Goal: Task Accomplishment & Management: Manage account settings

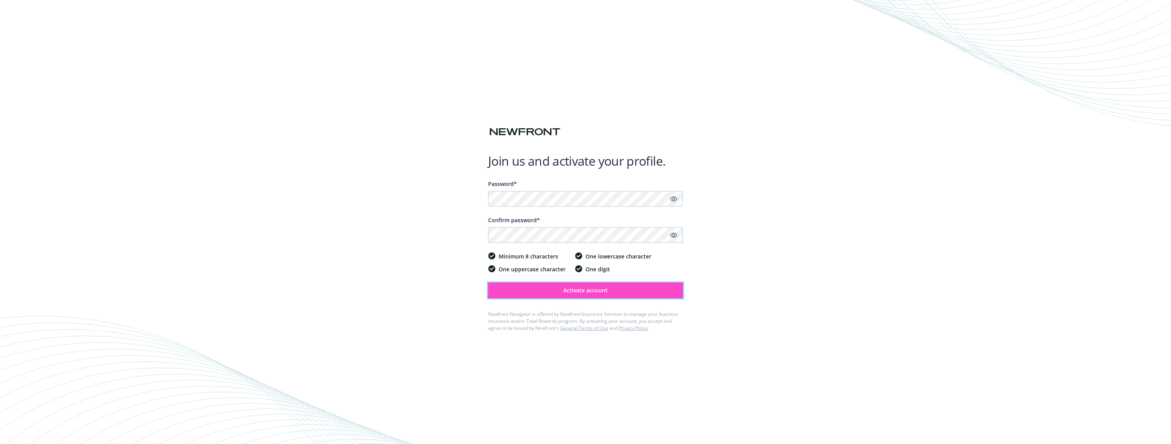
click at [621, 291] on button "Activate account" at bounding box center [585, 290] width 195 height 16
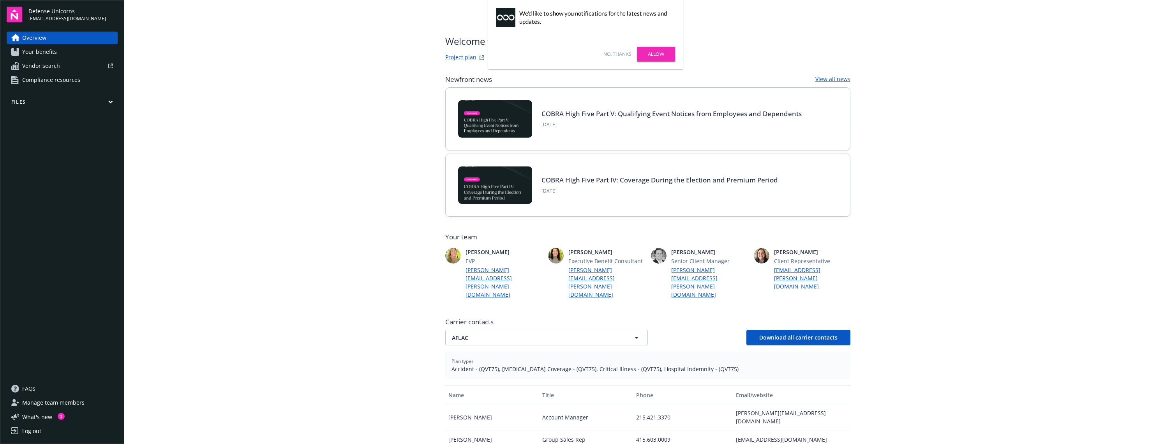
click at [658, 55] on link "Allow" at bounding box center [656, 54] width 38 height 15
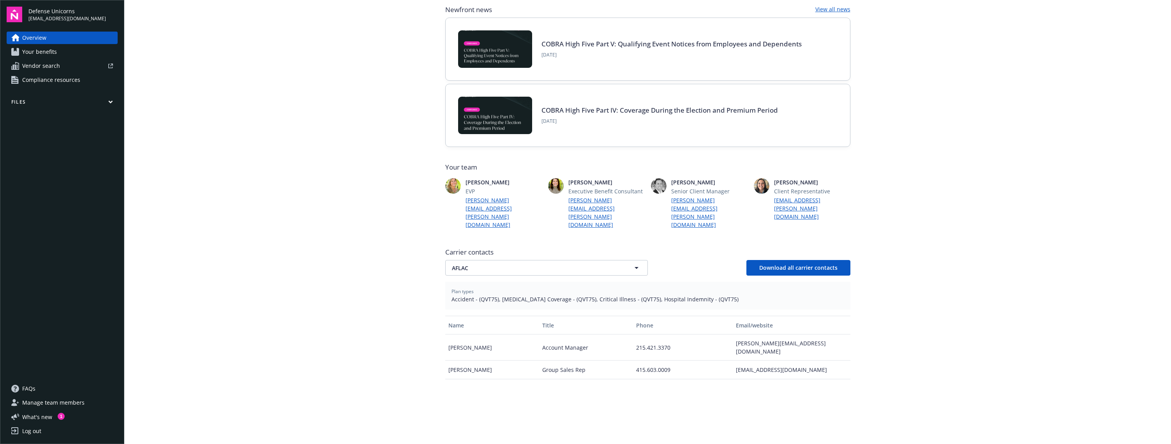
scroll to position [62, 0]
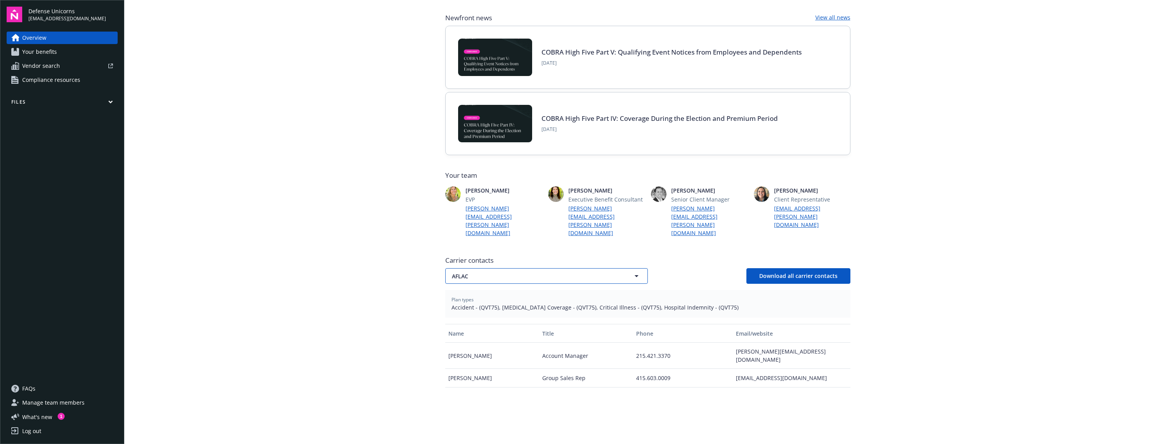
click at [619, 268] on button "AFLAC" at bounding box center [546, 276] width 203 height 16
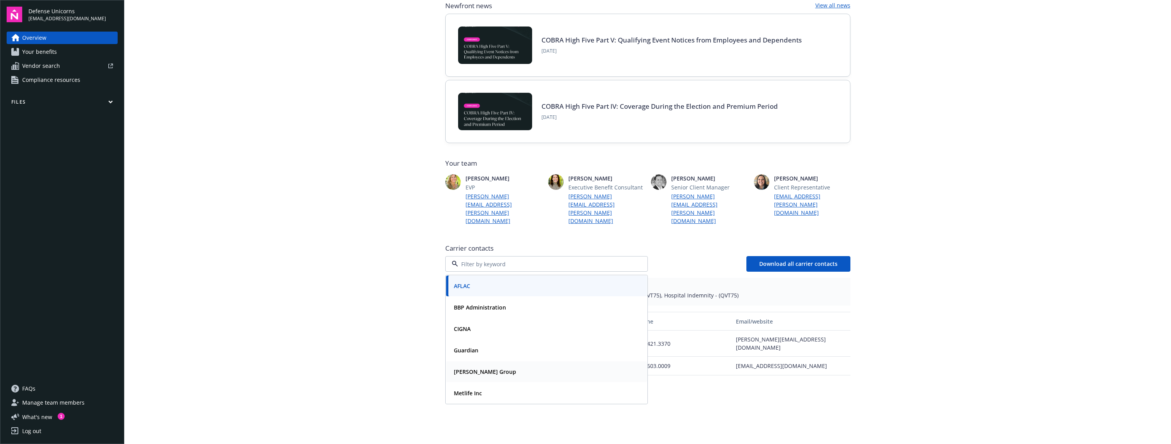
scroll to position [78, 0]
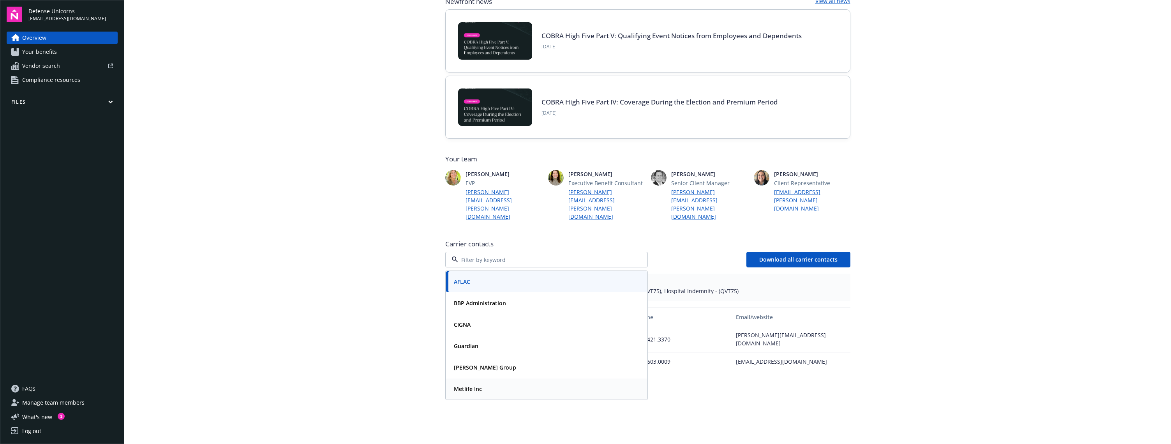
click at [592, 383] on div "Metlife Inc" at bounding box center [547, 388] width 192 height 11
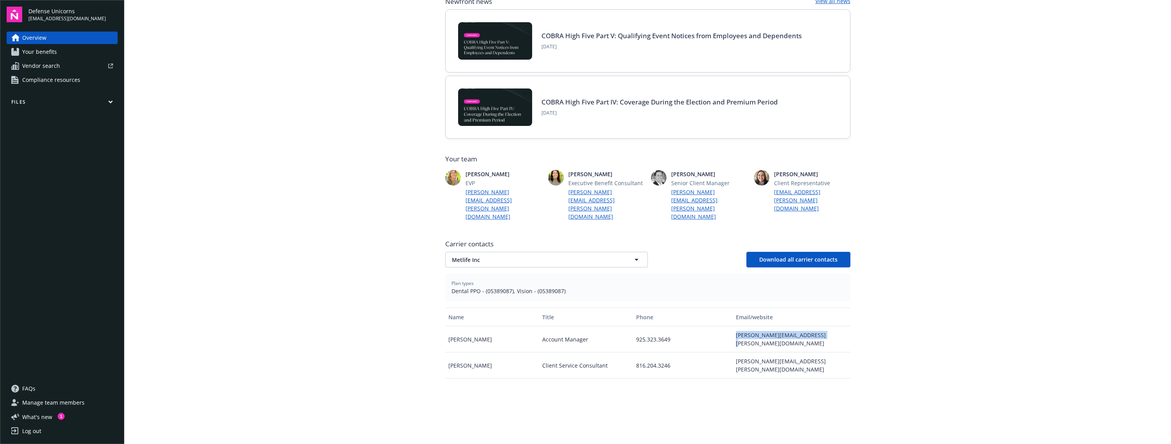
drag, startPoint x: 813, startPoint y: 317, endPoint x: 730, endPoint y: 322, distance: 83.1
click at [733, 326] on div "joyce.cruz@metlifeservice.com" at bounding box center [791, 339] width 117 height 26
copy div "joyce.cruz@metlifeservice.com"
click at [759, 179] on img at bounding box center [762, 178] width 16 height 16
click at [793, 176] on span "Crystal Heurung" at bounding box center [812, 174] width 76 height 8
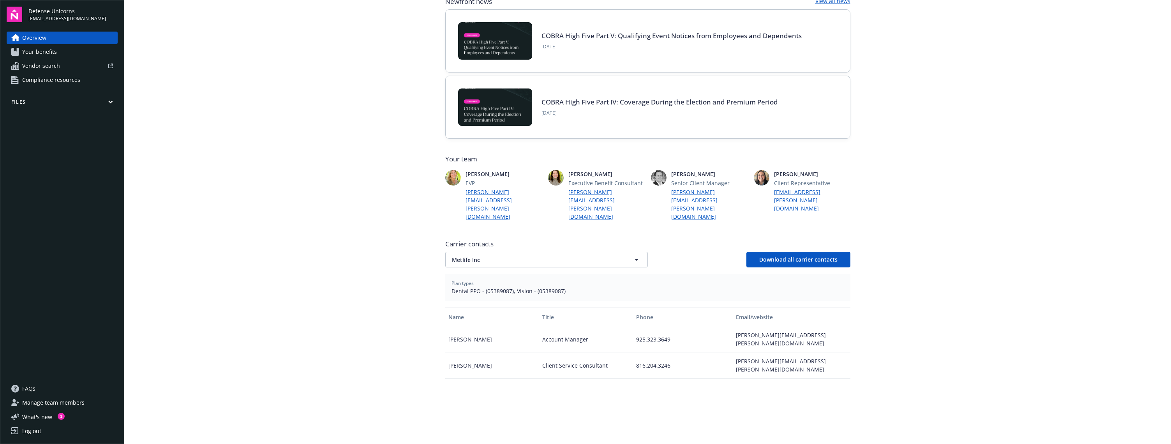
click at [44, 399] on span "Manage team members" at bounding box center [53, 402] width 62 height 12
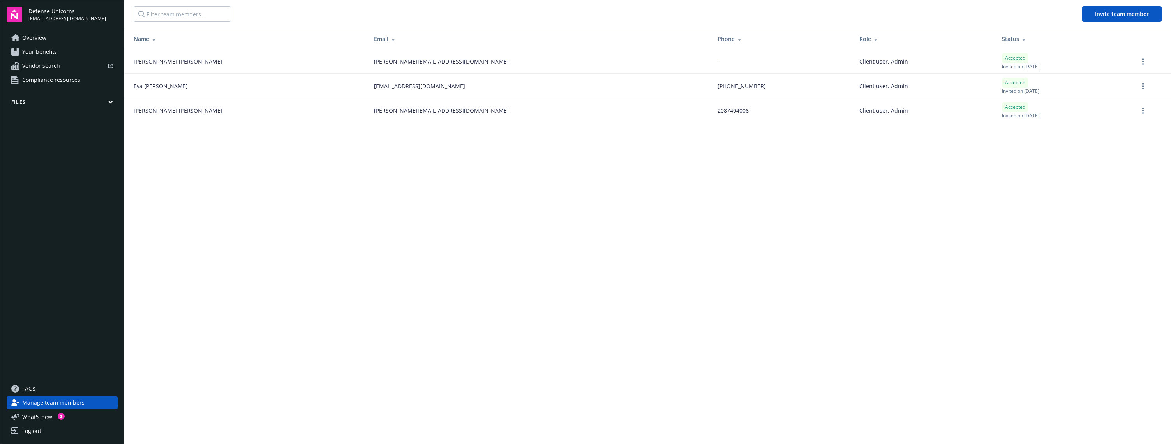
click at [33, 36] on span "Overview" at bounding box center [34, 38] width 24 height 12
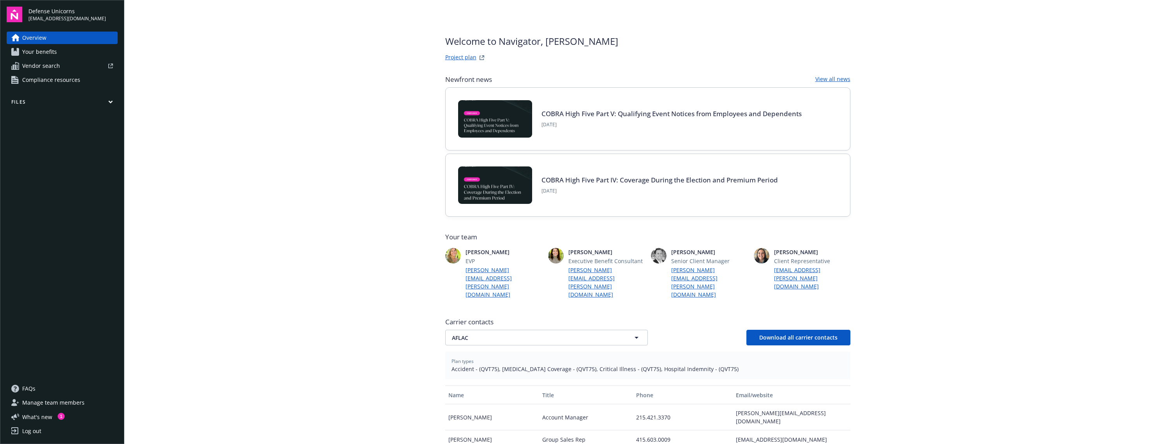
click at [795, 252] on span "Crystal Heurung" at bounding box center [812, 252] width 76 height 8
click at [639, 330] on button "AFLAC" at bounding box center [546, 338] width 203 height 16
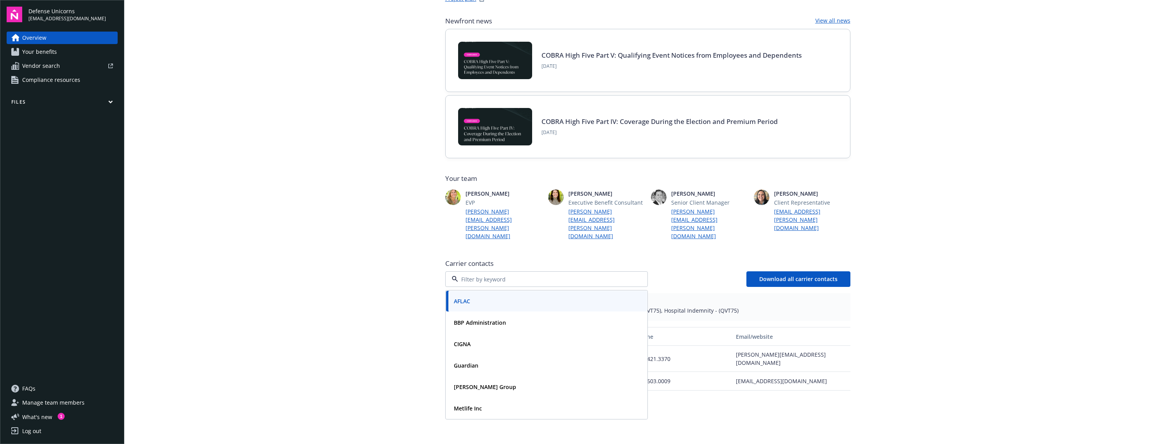
scroll to position [60, 0]
click at [547, 401] on div "Metlife Inc" at bounding box center [547, 406] width 192 height 11
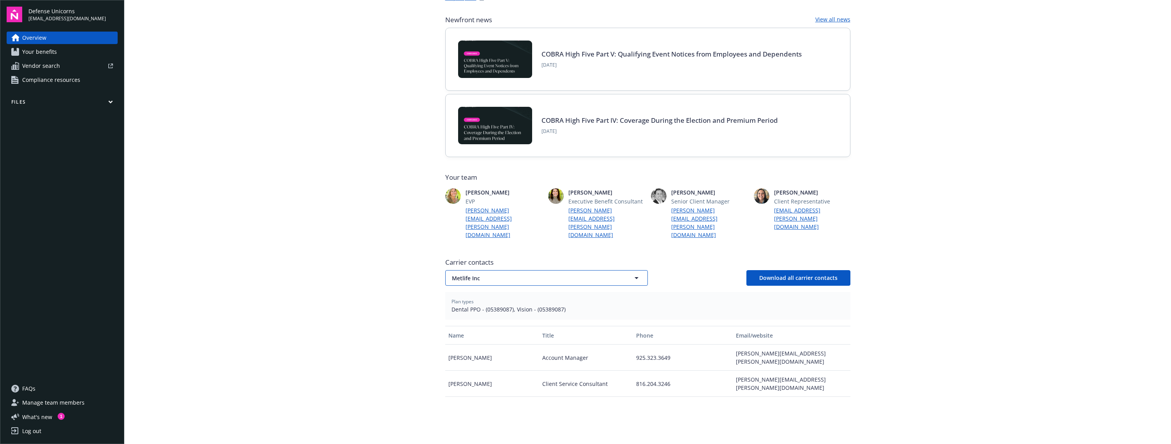
click at [617, 270] on button "Metlife Inc" at bounding box center [546, 278] width 203 height 16
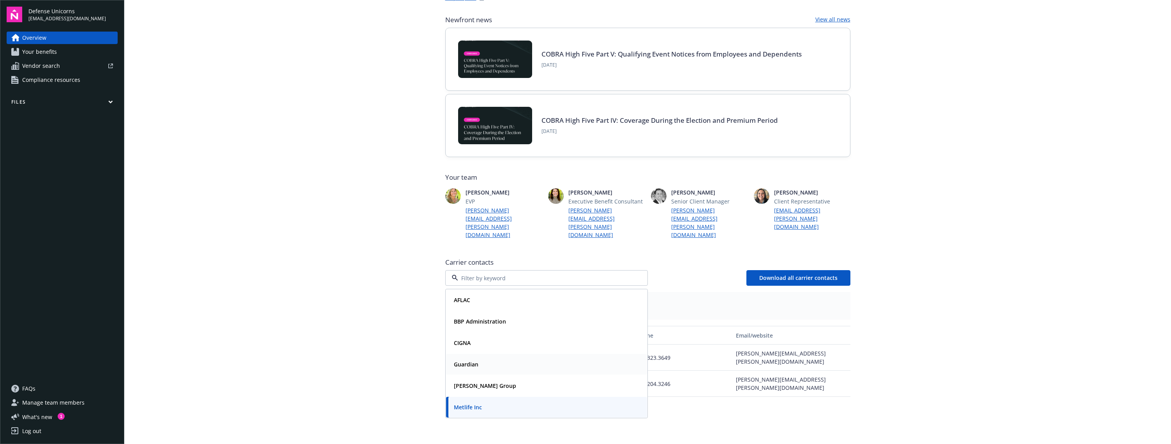
click at [603, 358] on div "Guardian" at bounding box center [547, 363] width 192 height 11
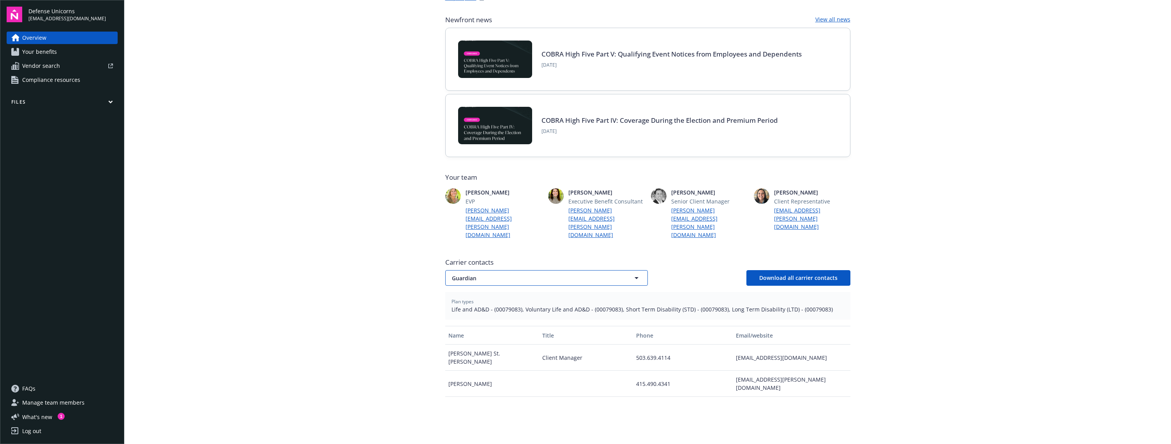
click at [635, 277] on icon "button" at bounding box center [637, 278] width 4 height 2
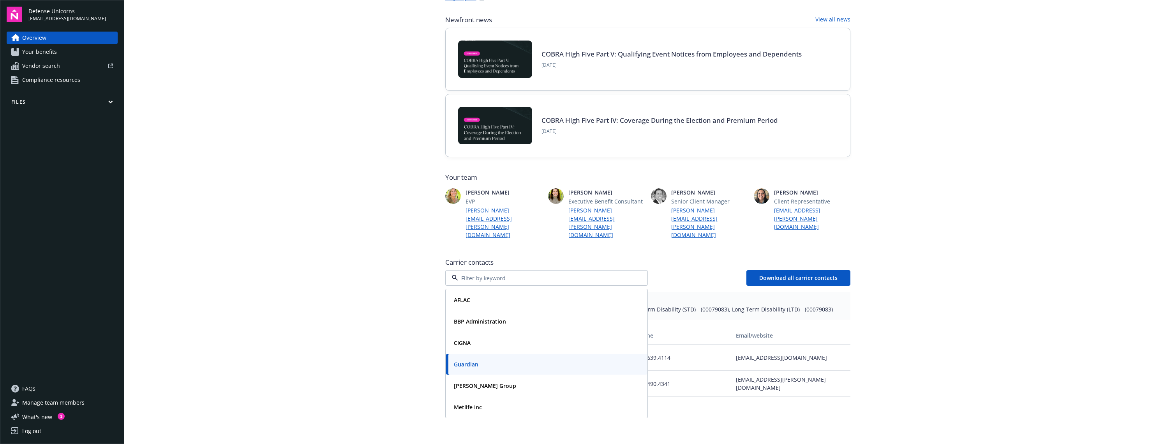
click at [926, 303] on main "Welcome to Navigator , Eva Project plan Newfront news View all news COBRA High …" at bounding box center [647, 222] width 1047 height 444
